Goal: Find specific page/section: Find specific page/section

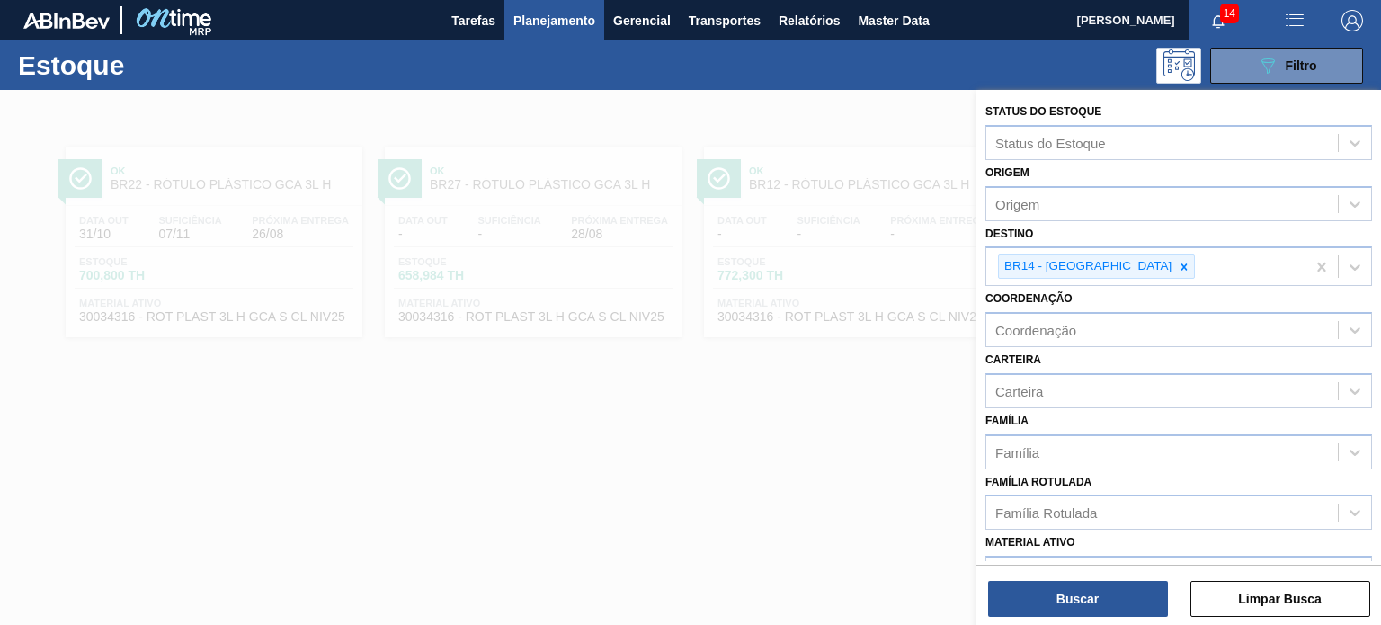
drag, startPoint x: 1112, startPoint y: 258, endPoint x: 1106, endPoint y: 299, distance: 41.8
click at [1178, 261] on icon at bounding box center [1184, 267] width 13 height 13
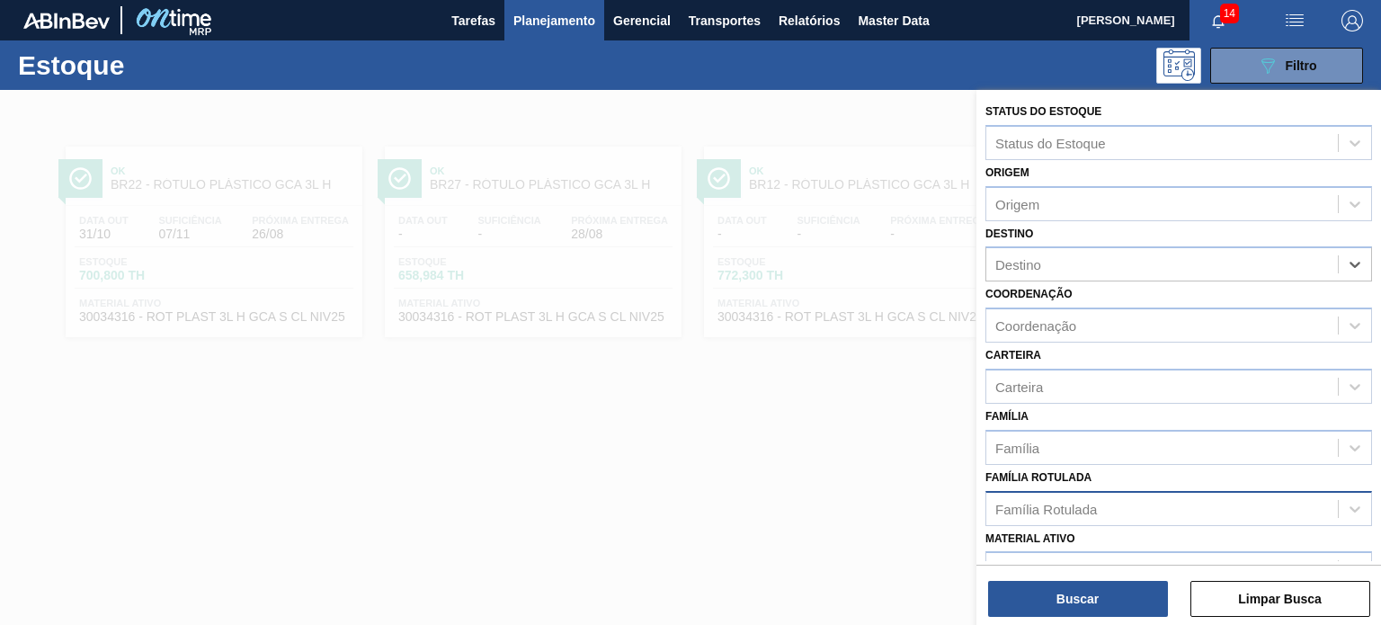
click at [1072, 491] on div "Família Rotulada" at bounding box center [1179, 508] width 387 height 35
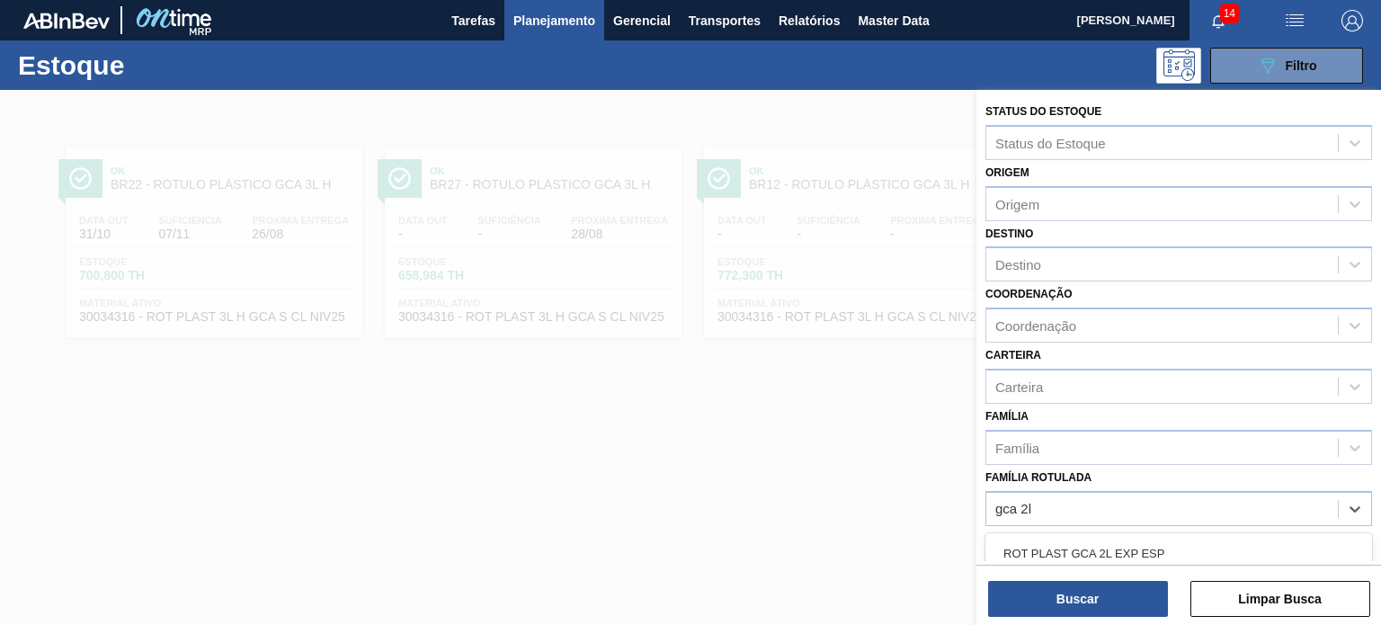
type Rotulada "gca 2l h"
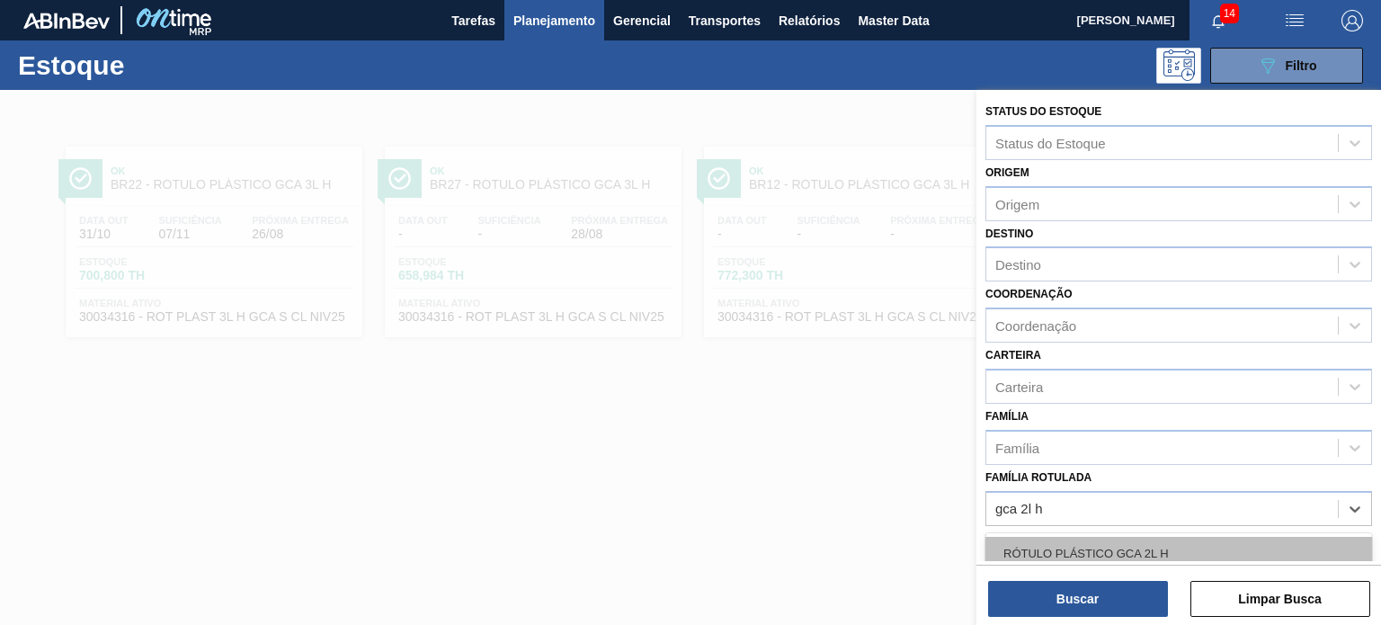
click at [1076, 539] on div "RÓTULO PLÁSTICO GCA 2L H" at bounding box center [1179, 553] width 387 height 33
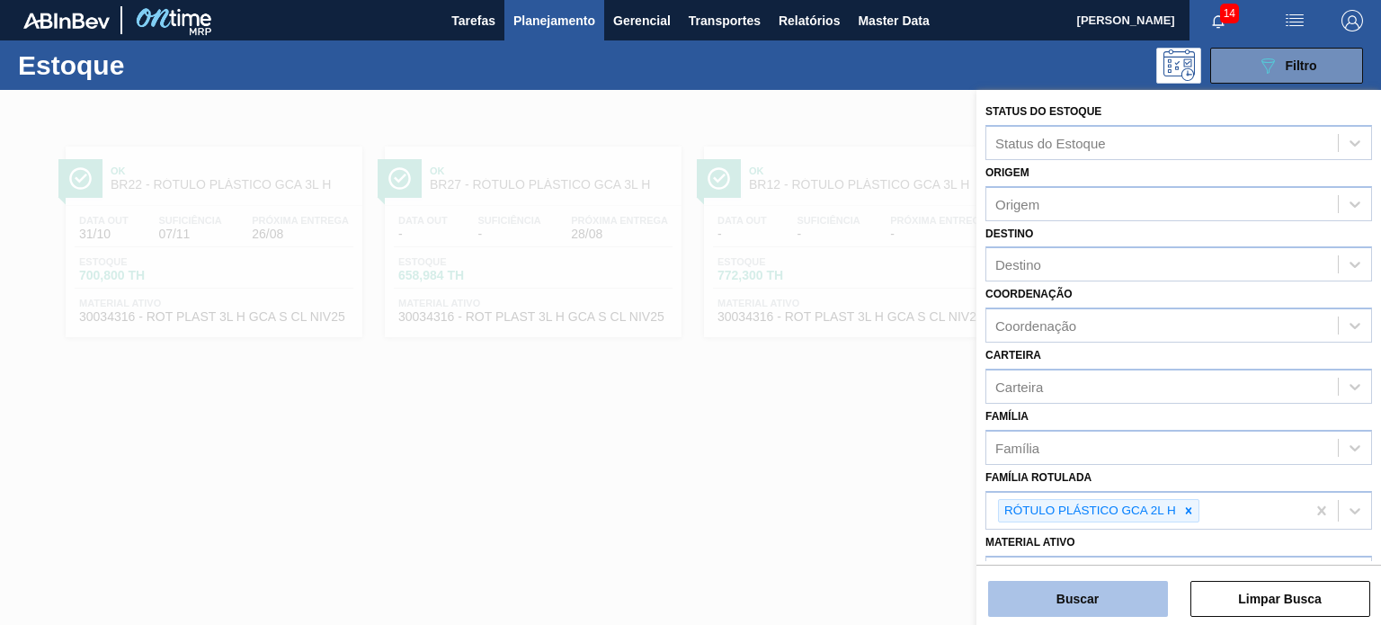
click at [1080, 612] on button "Buscar" at bounding box center [1078, 599] width 180 height 36
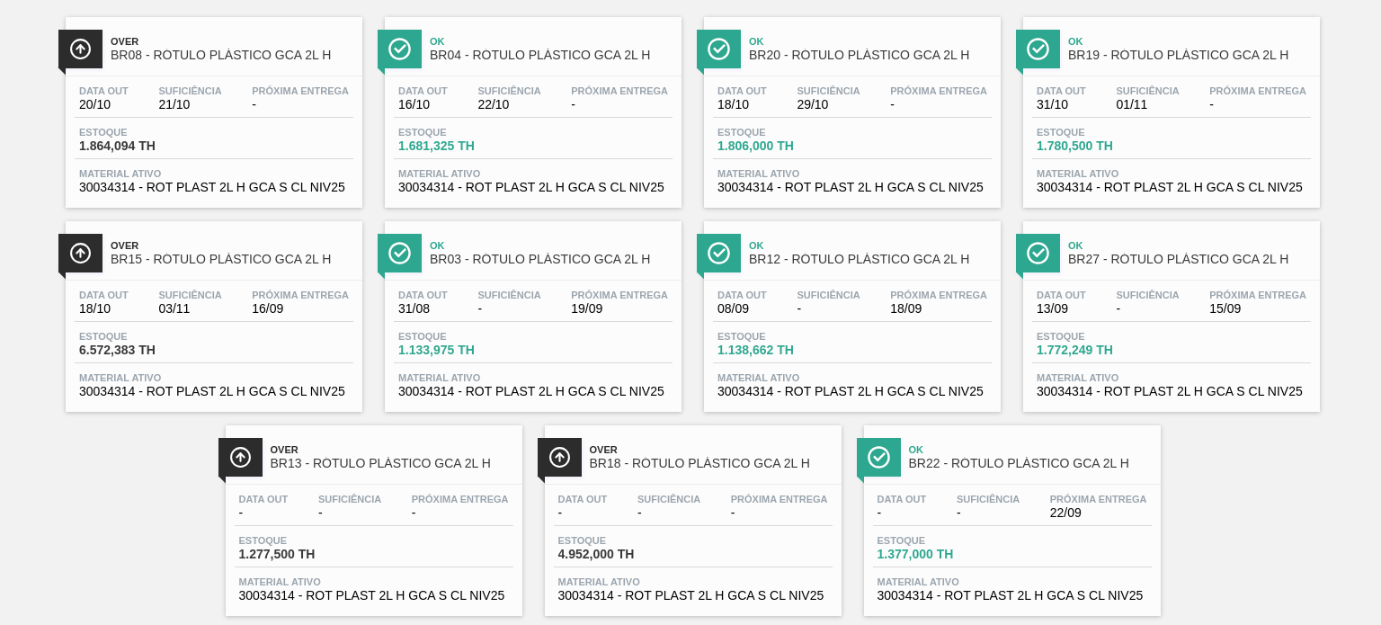
scroll to position [163, 0]
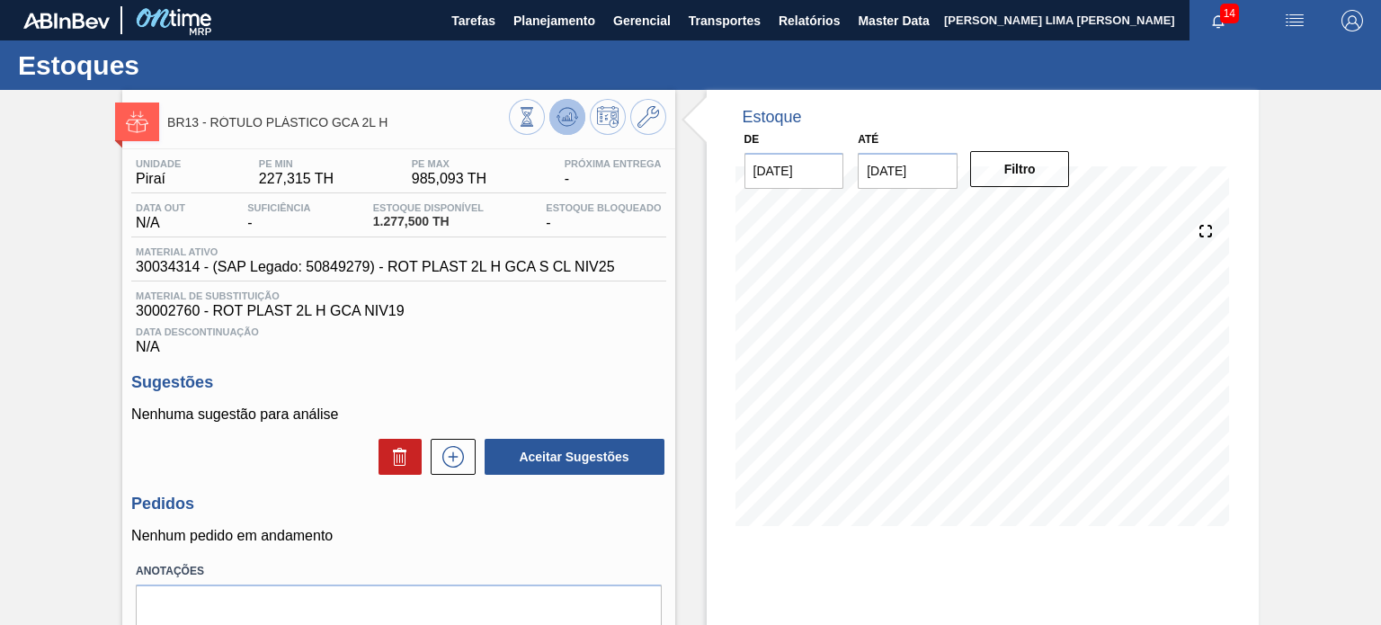
click at [565, 119] on icon at bounding box center [567, 116] width 12 height 8
click at [526, 115] on icon at bounding box center [527, 117] width 20 height 20
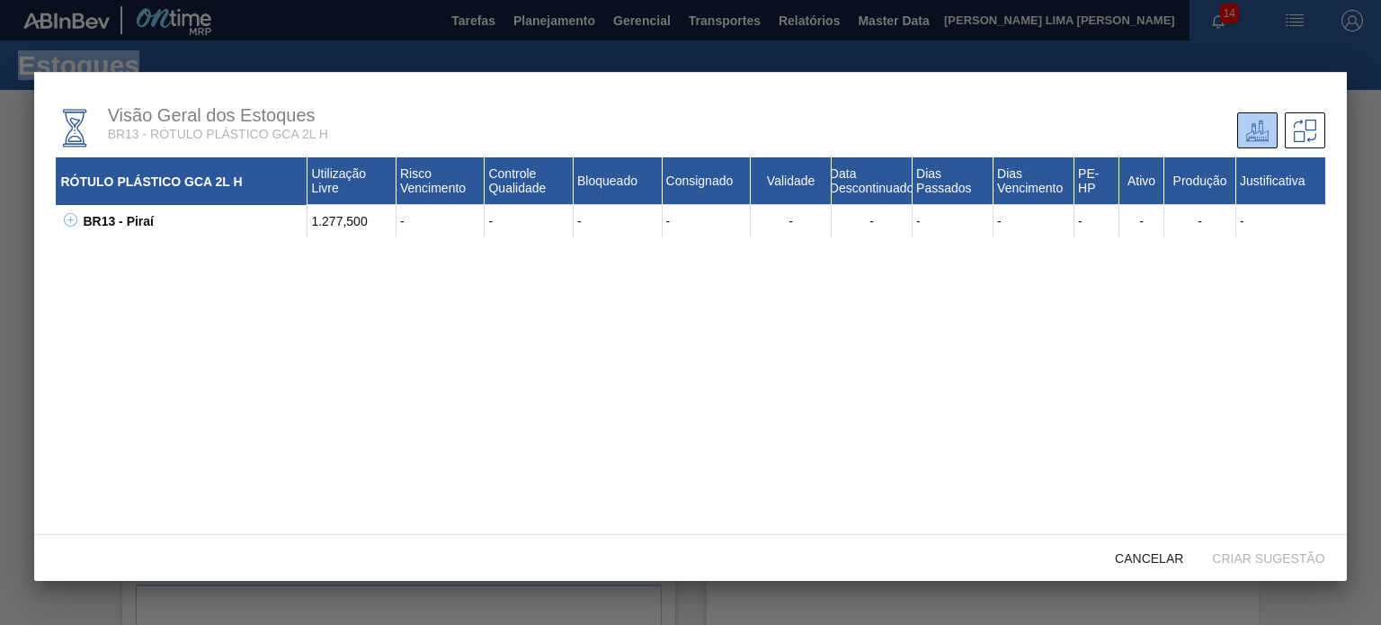
click at [73, 223] on icon at bounding box center [70, 219] width 13 height 13
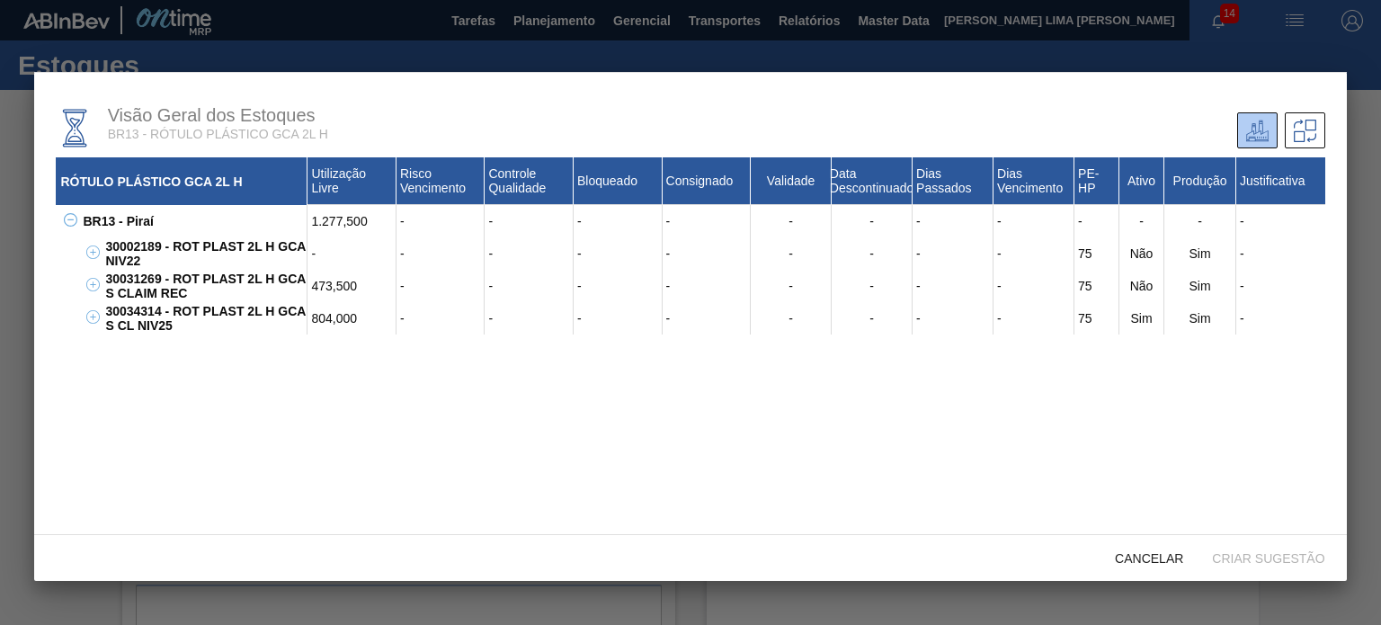
click at [150, 308] on div "30034314 - ROT PLAST 2L H GCA S CL NIV25" at bounding box center [204, 318] width 207 height 32
copy div "30034314 - ROT PLAST 2L H GCA S CL NIV25"
